Goal: Use online tool/utility: Use online tool/utility

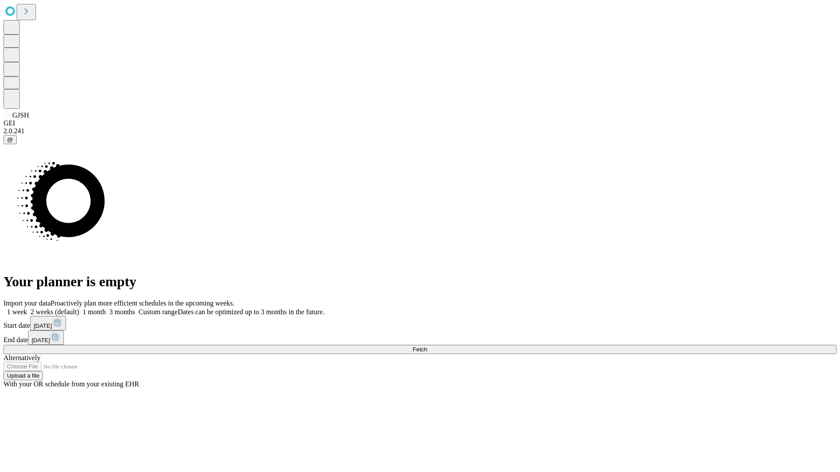
click at [427, 346] on span "Fetch" at bounding box center [419, 349] width 14 height 7
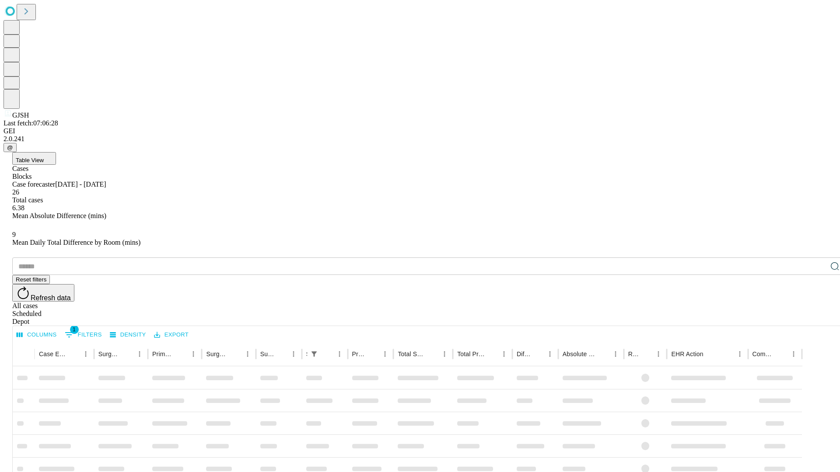
click at [44, 157] on span "Table View" at bounding box center [30, 160] width 28 height 7
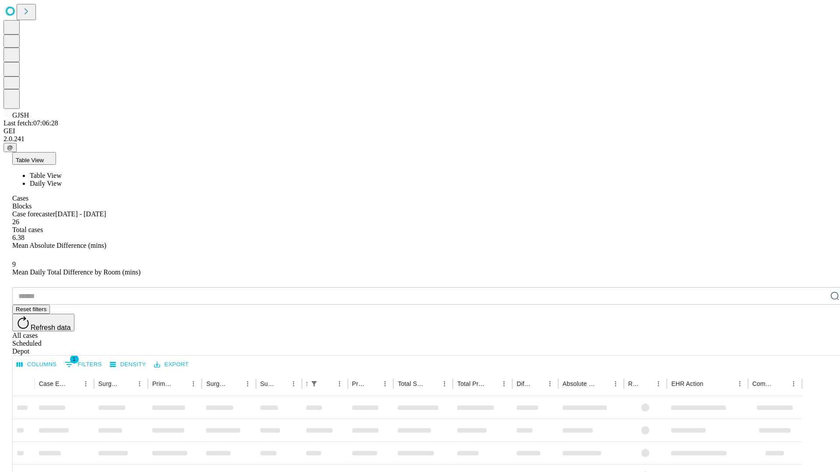
click at [62, 180] on span "Daily View" at bounding box center [46, 183] width 32 height 7
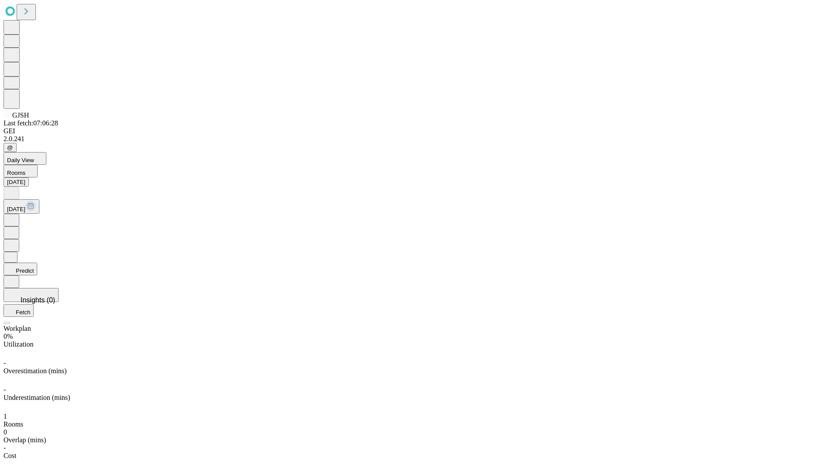
click at [37, 263] on button "Predict" at bounding box center [20, 269] width 34 height 13
